Goal: Transaction & Acquisition: Subscribe to service/newsletter

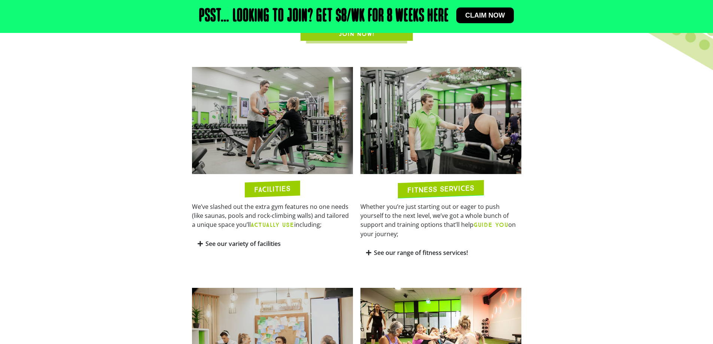
scroll to position [374, 0]
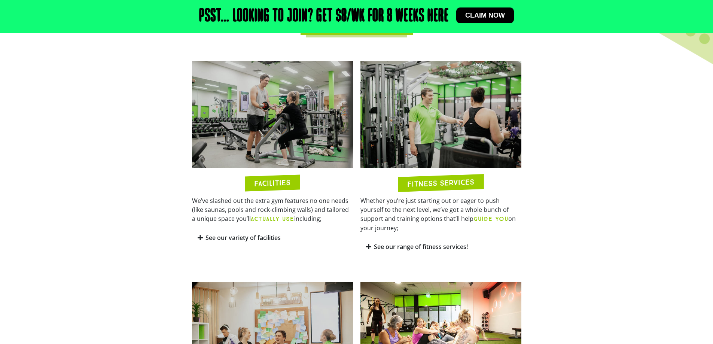
click at [211, 235] on link "See our variety of facilities" at bounding box center [242, 238] width 75 height 8
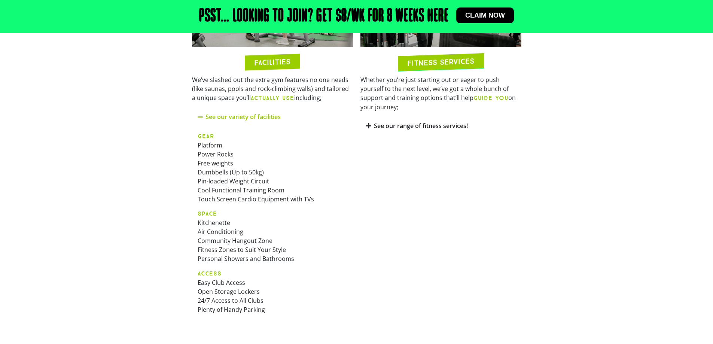
scroll to position [487, 0]
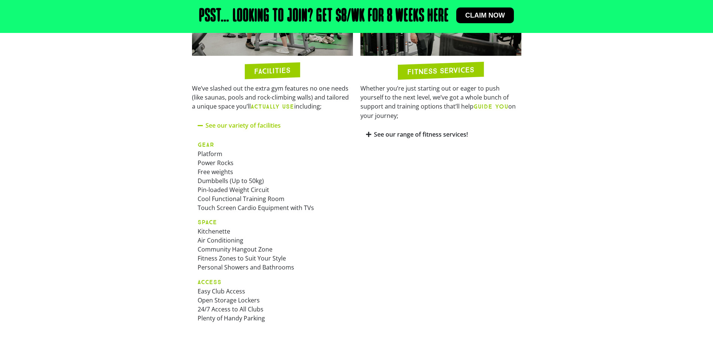
click at [379, 130] on link "See our range of fitness services!" at bounding box center [421, 134] width 94 height 8
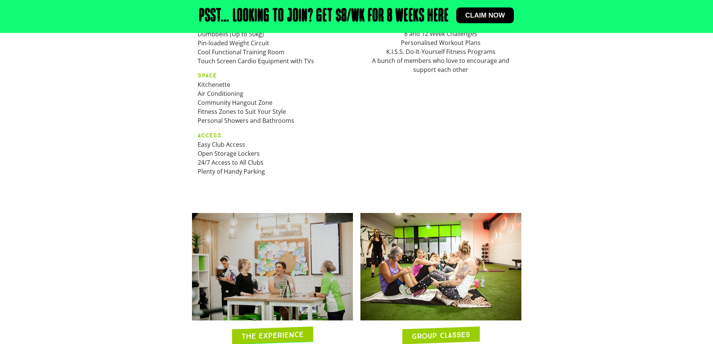
scroll to position [749, 0]
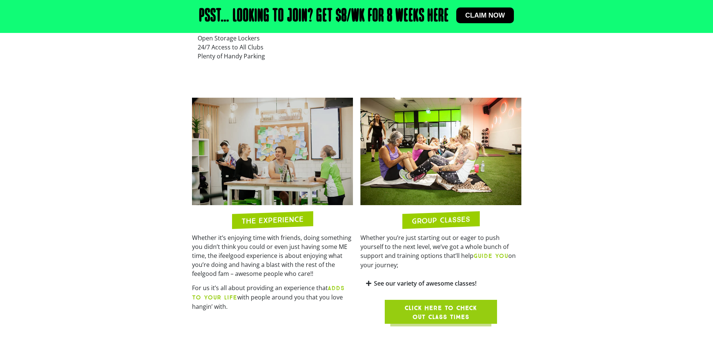
click at [371, 280] on icon at bounding box center [368, 283] width 5 height 6
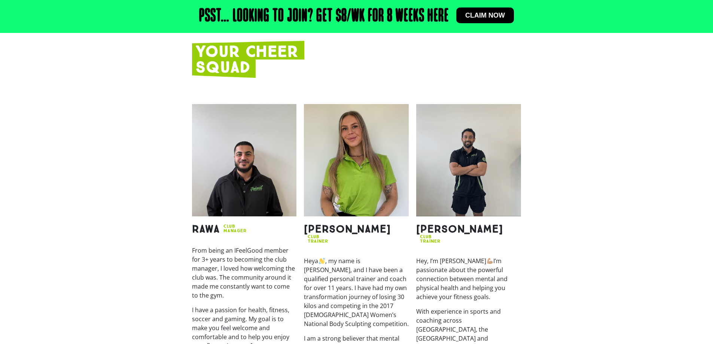
scroll to position [973, 0]
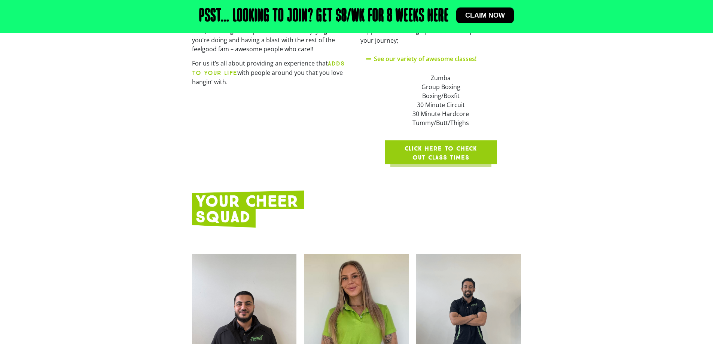
click at [447, 145] on span "Click here to check out class times" at bounding box center [441, 153] width 76 height 18
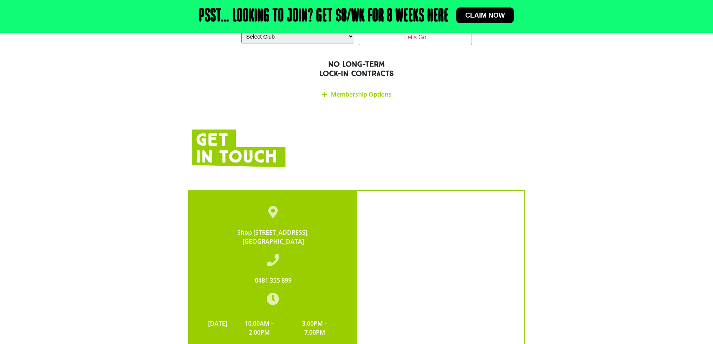
scroll to position [1647, 0]
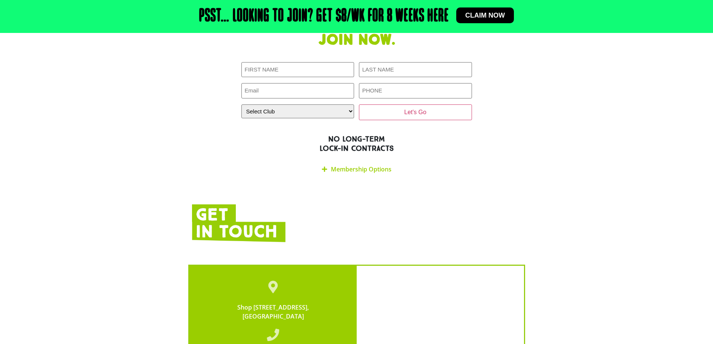
click at [331, 165] on link "Membership Options" at bounding box center [361, 169] width 61 height 8
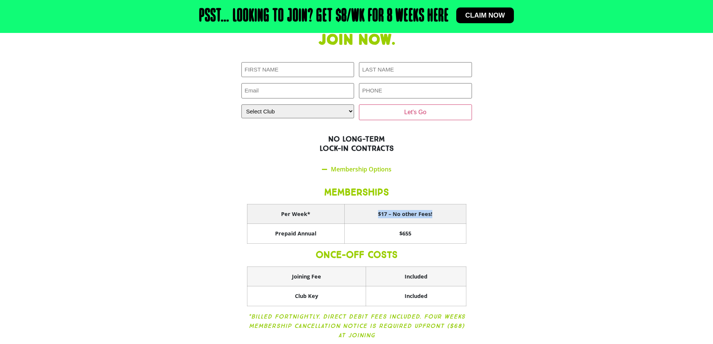
drag, startPoint x: 377, startPoint y: 175, endPoint x: 433, endPoint y: 175, distance: 55.8
click at [433, 204] on th "$17 – No other Fees!" at bounding box center [405, 214] width 122 height 20
click at [468, 182] on div "MEMBERSHIPS Per Week* $17 – No other Fees! Prepaid Annual $655 ONCE-OFF COSTS J…" at bounding box center [356, 264] width 231 height 173
drag, startPoint x: 380, startPoint y: 178, endPoint x: 434, endPoint y: 178, distance: 53.9
click at [434, 204] on th "$17 – No other Fees!" at bounding box center [405, 214] width 122 height 20
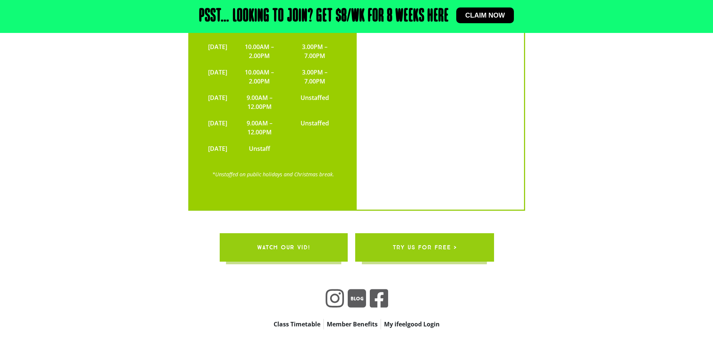
scroll to position [2226, 0]
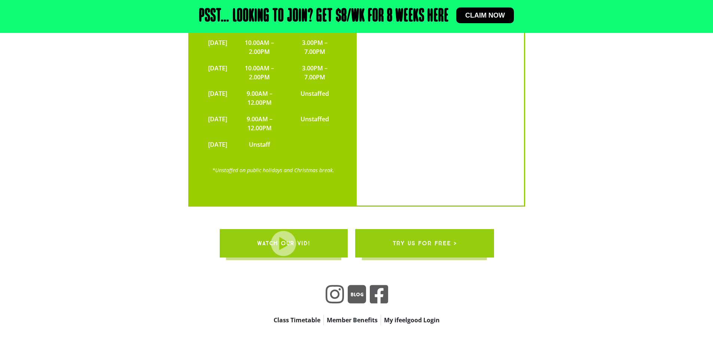
click at [419, 233] on span "try us for free >" at bounding box center [424, 243] width 64 height 21
